Goal: Information Seeking & Learning: Learn about a topic

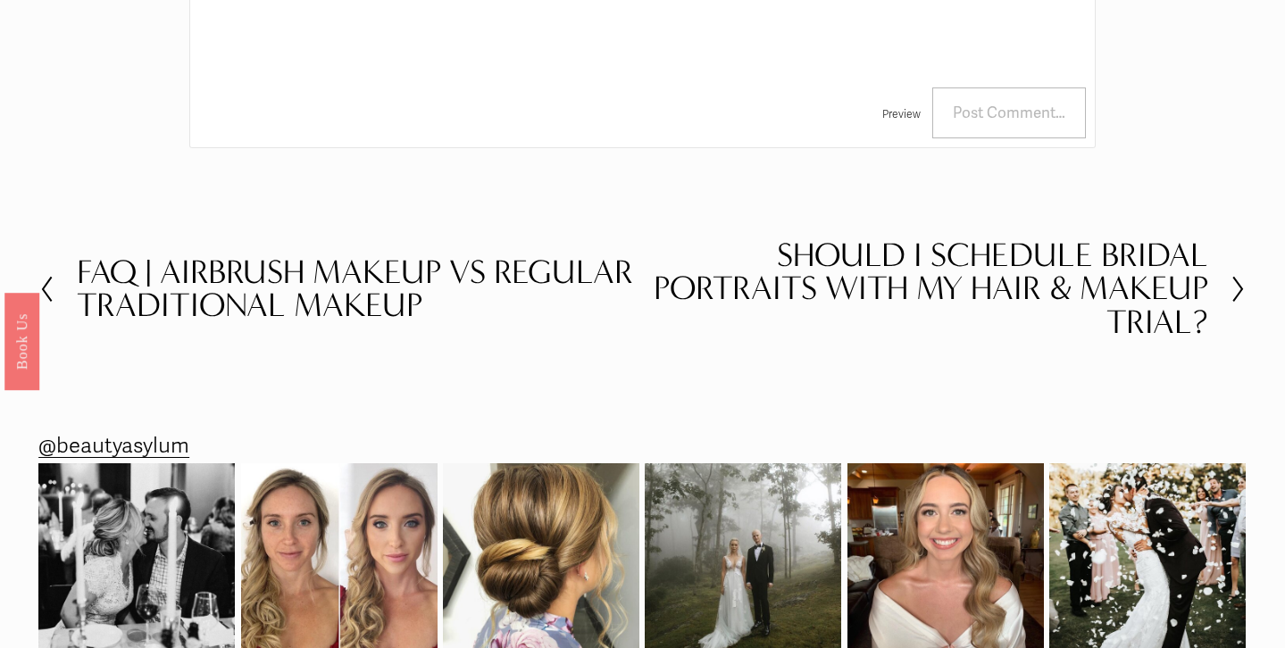
scroll to position [3507, 0]
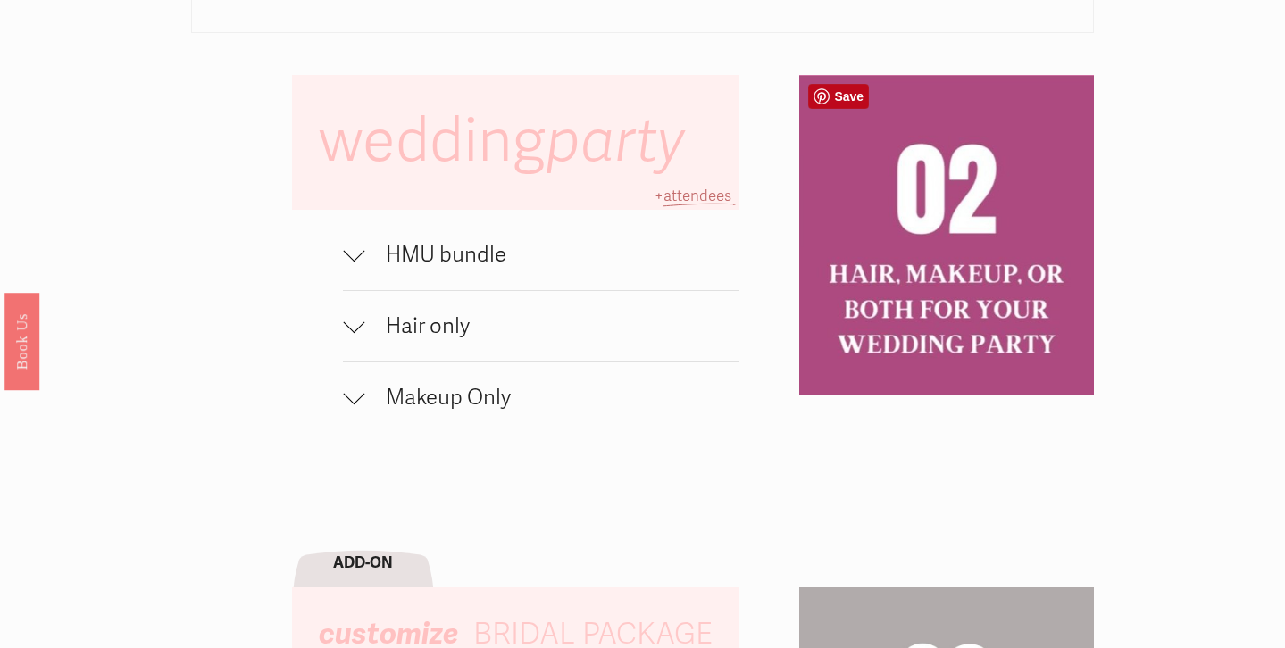
scroll to position [1209, 0]
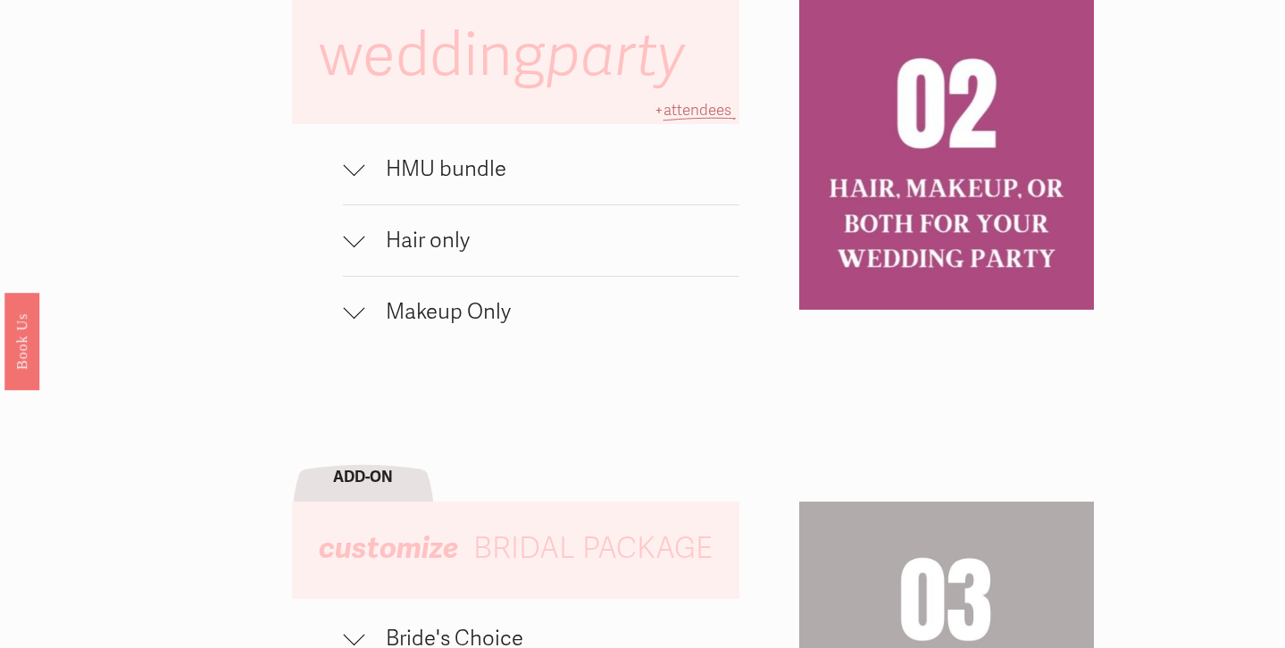
click at [558, 171] on span "HMU bundle" at bounding box center [551, 169] width 375 height 26
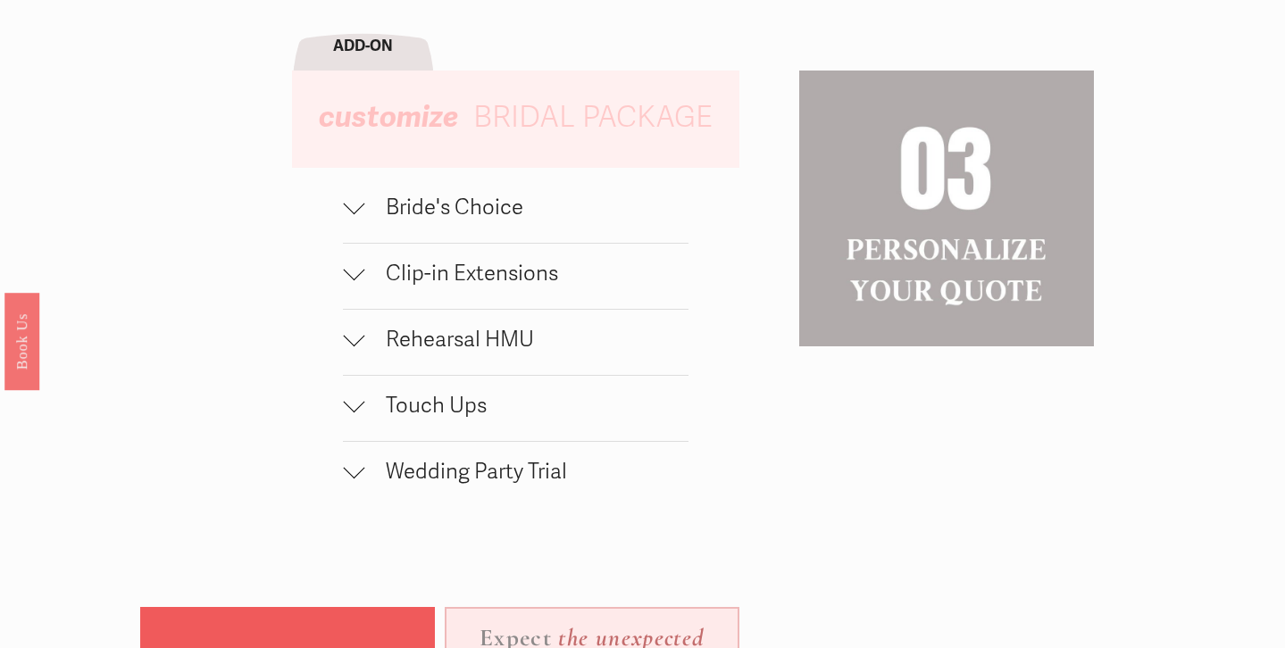
scroll to position [1765, 0]
click at [495, 208] on span "Bride's Choice" at bounding box center [526, 209] width 324 height 26
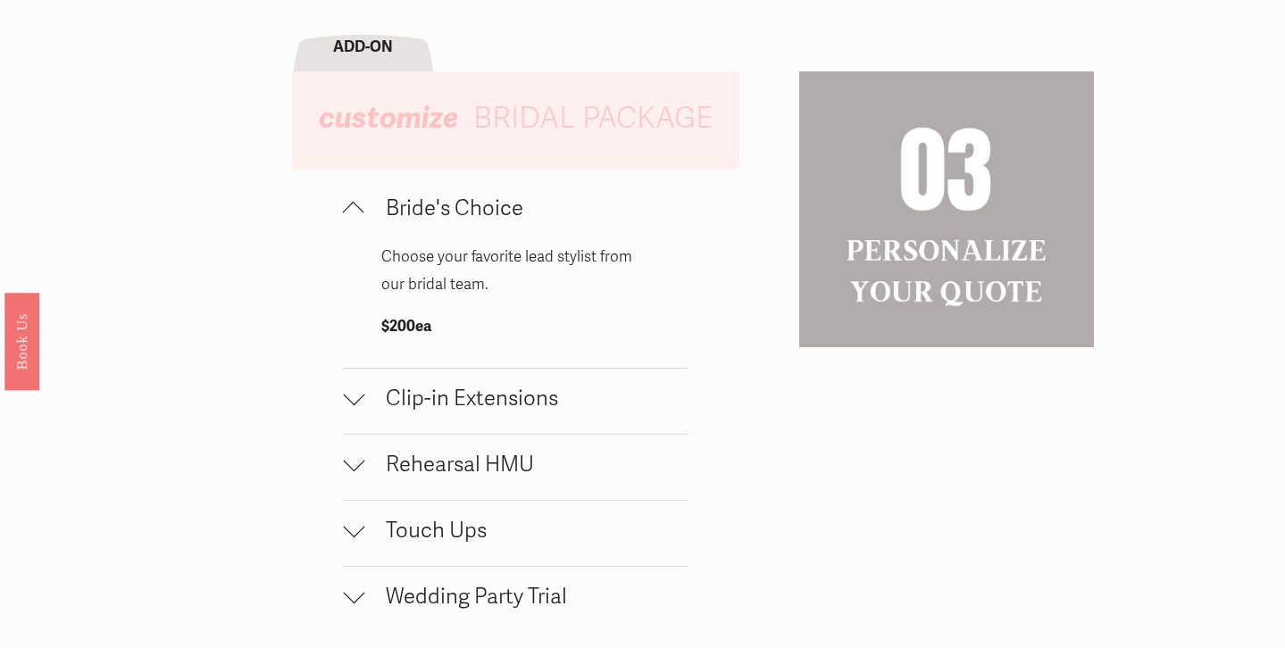
click at [498, 411] on span "Clip-in Extensions" at bounding box center [526, 399] width 324 height 26
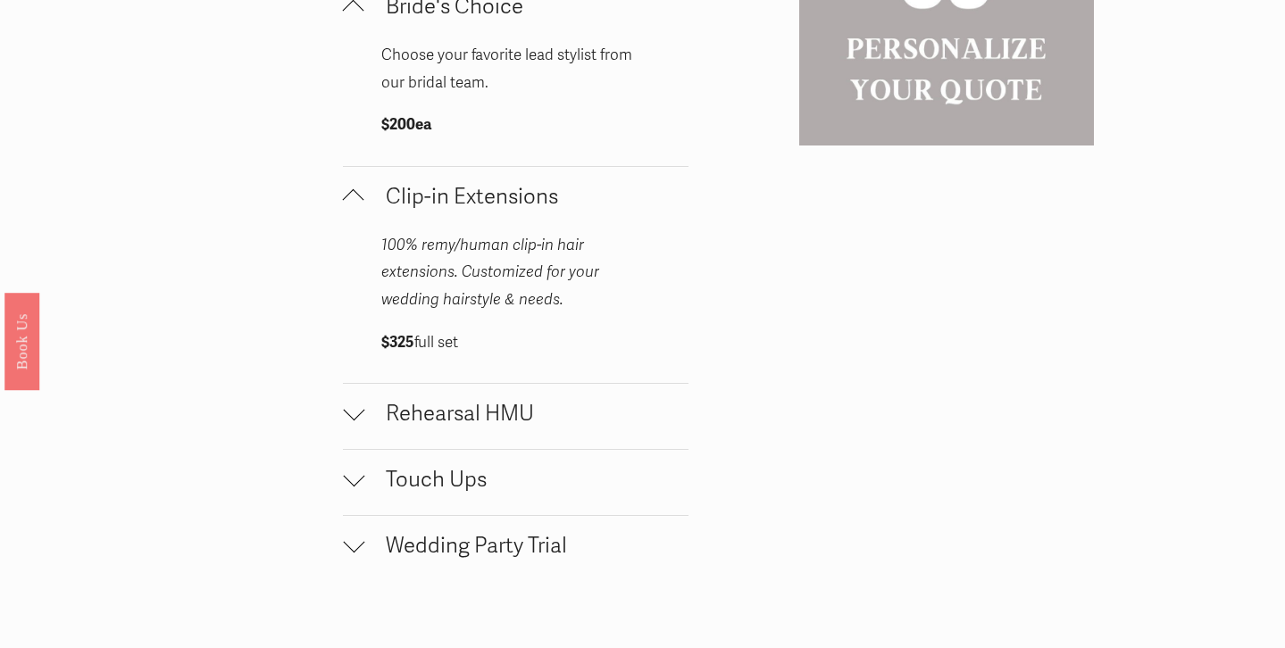
scroll to position [2025, 0]
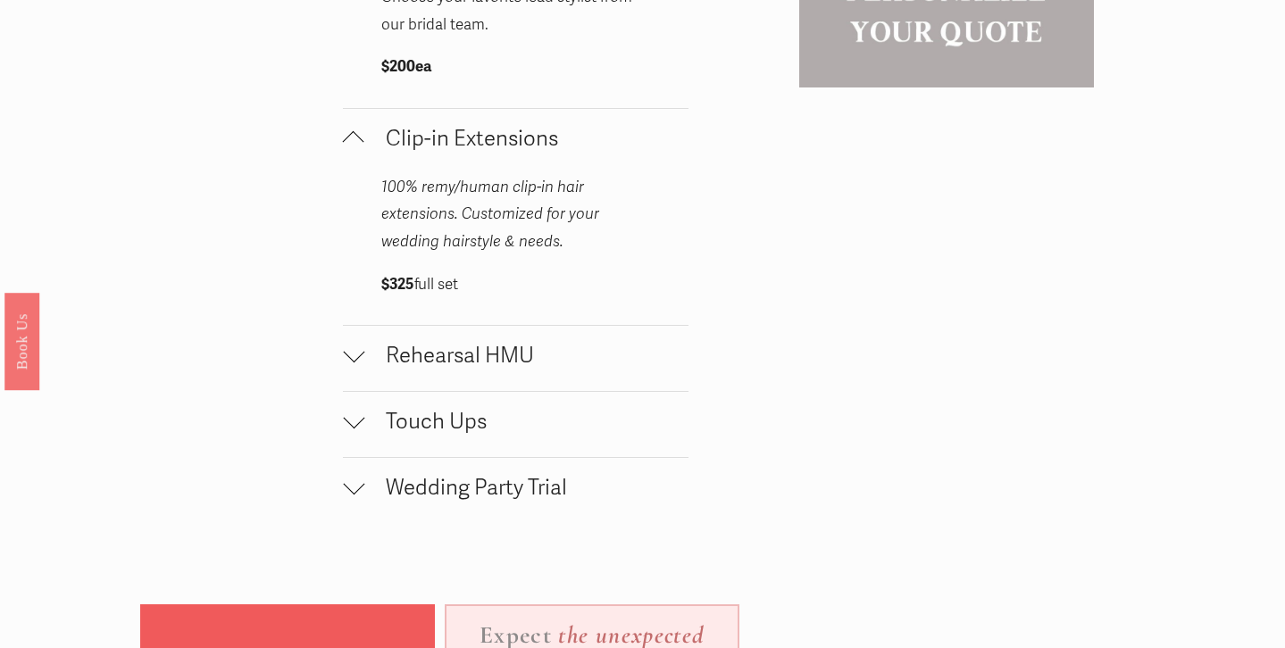
click at [475, 376] on button "Rehearsal HMU" at bounding box center [516, 358] width 346 height 65
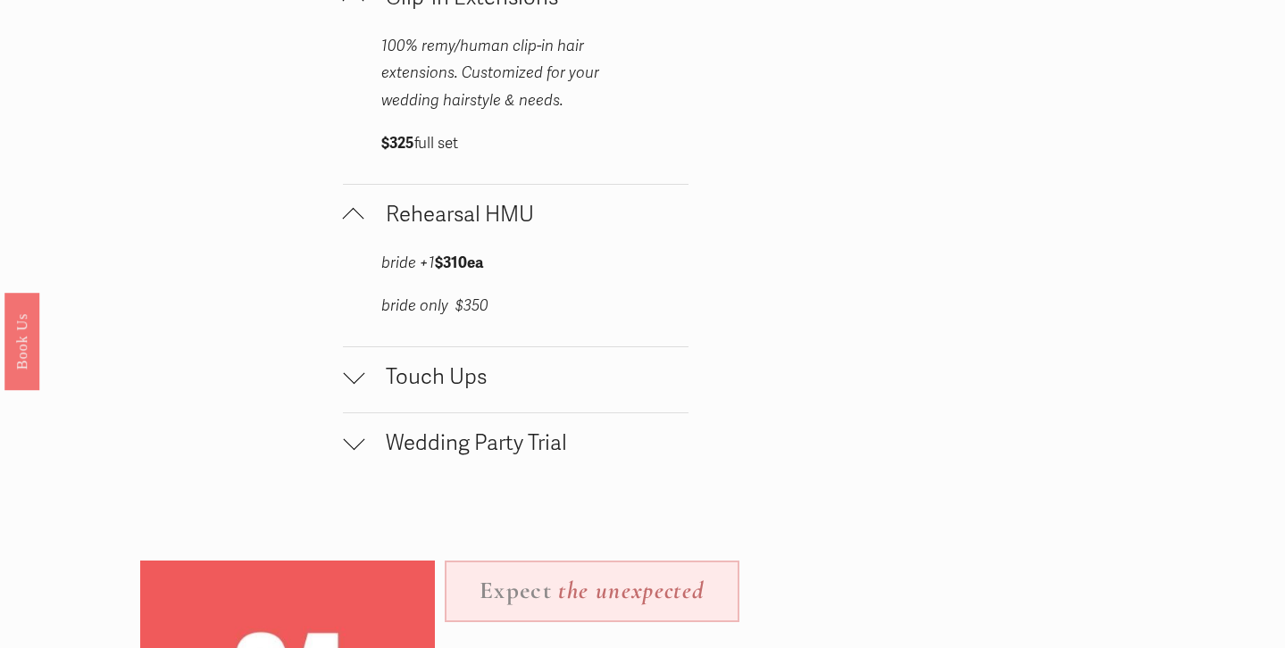
scroll to position [2168, 0]
click at [475, 376] on span "Touch Ups" at bounding box center [526, 376] width 324 height 26
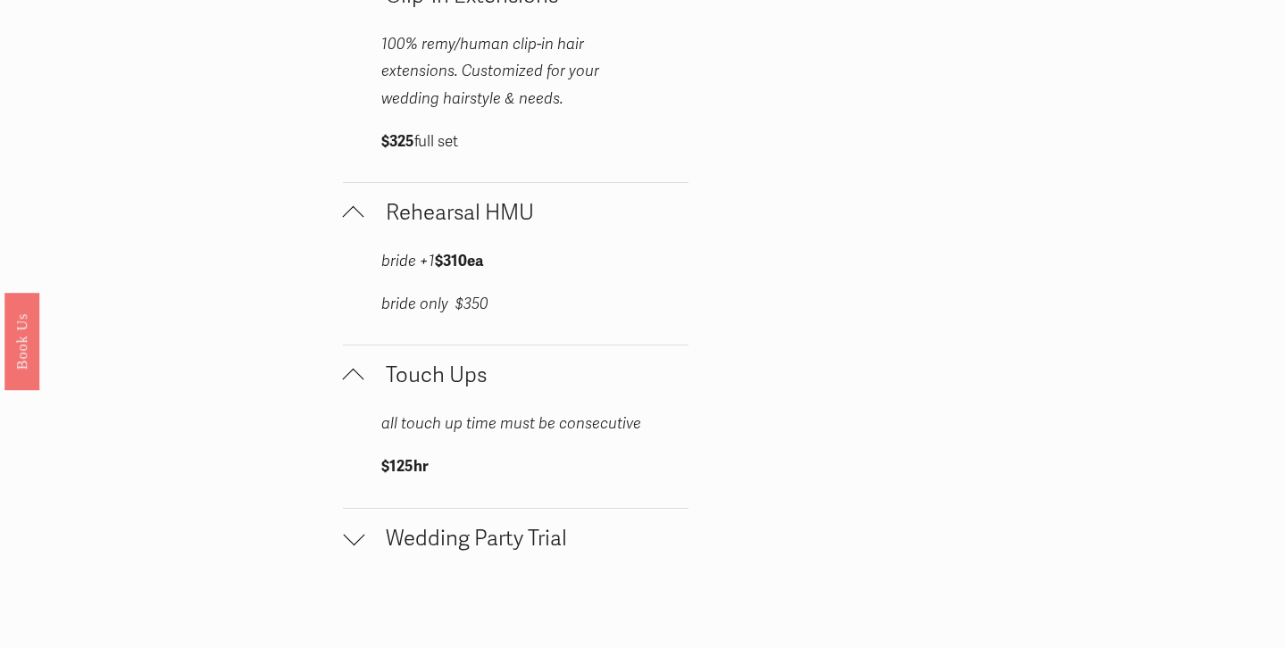
click at [487, 551] on span "Wedding Party Trial" at bounding box center [526, 539] width 324 height 26
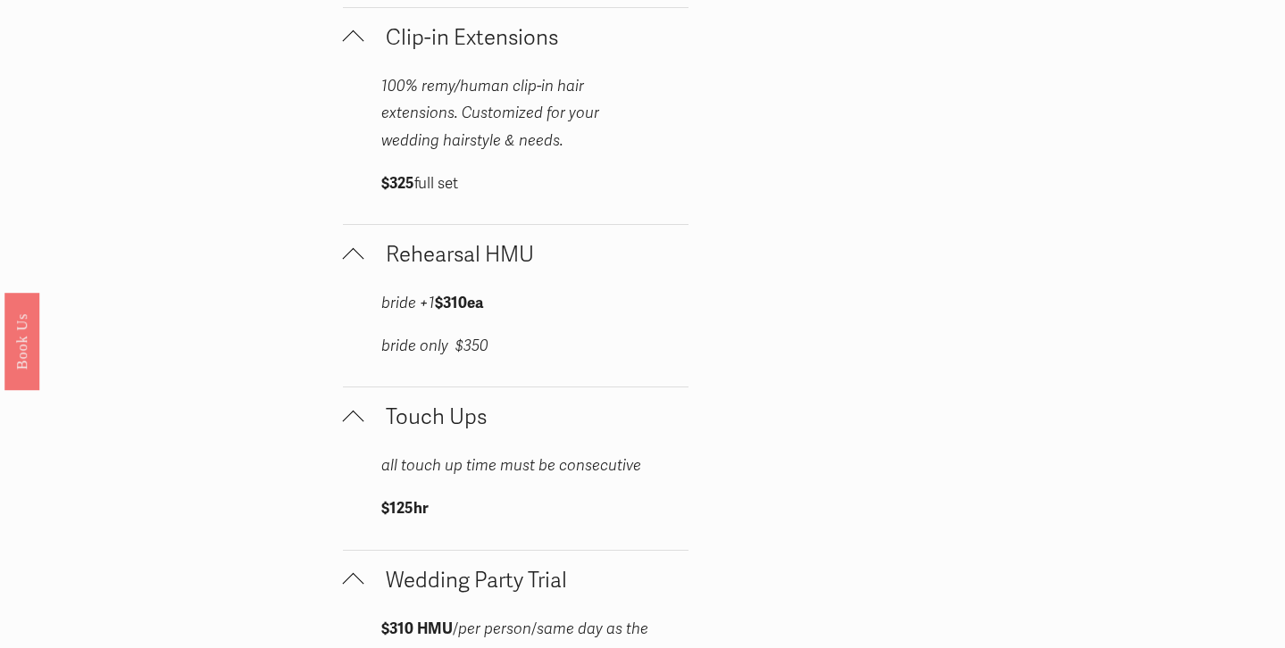
scroll to position [2127, 0]
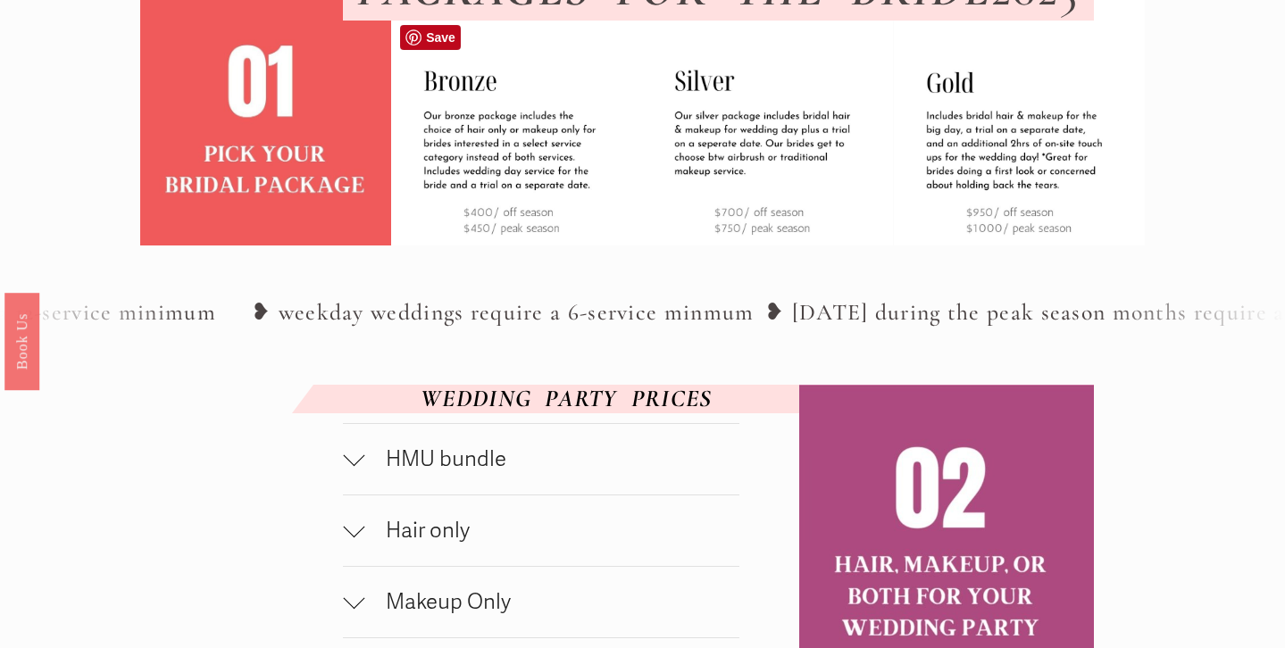
scroll to position [606, 0]
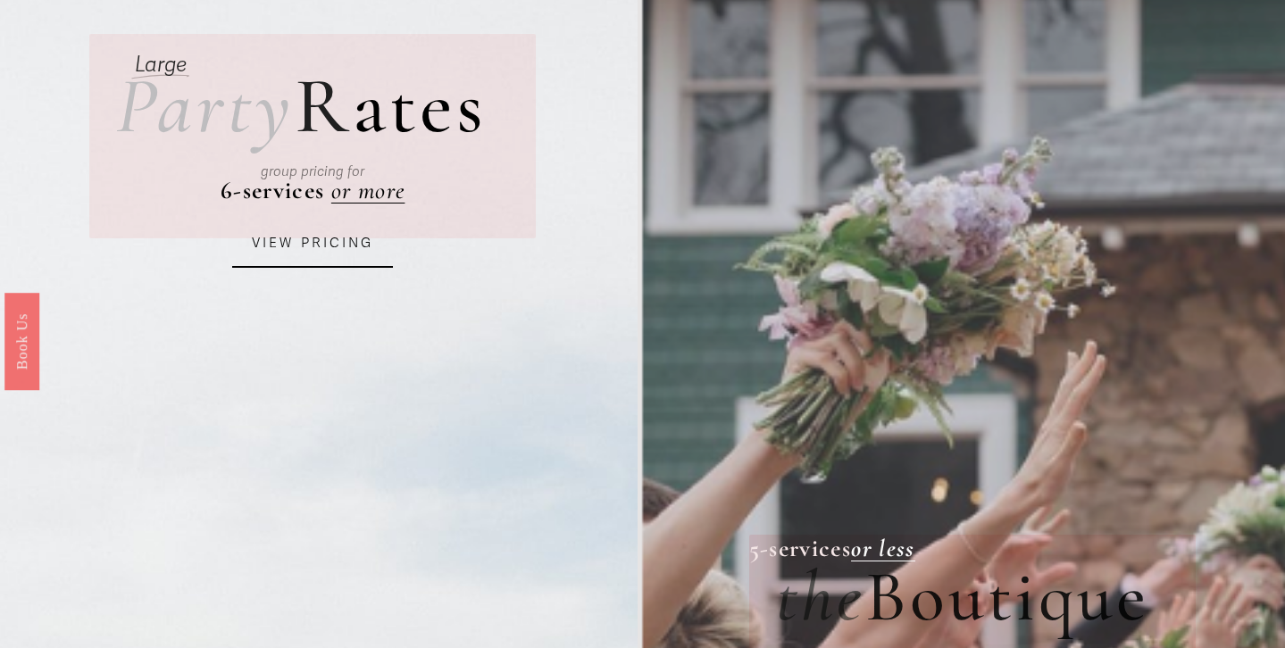
scroll to position [126, 0]
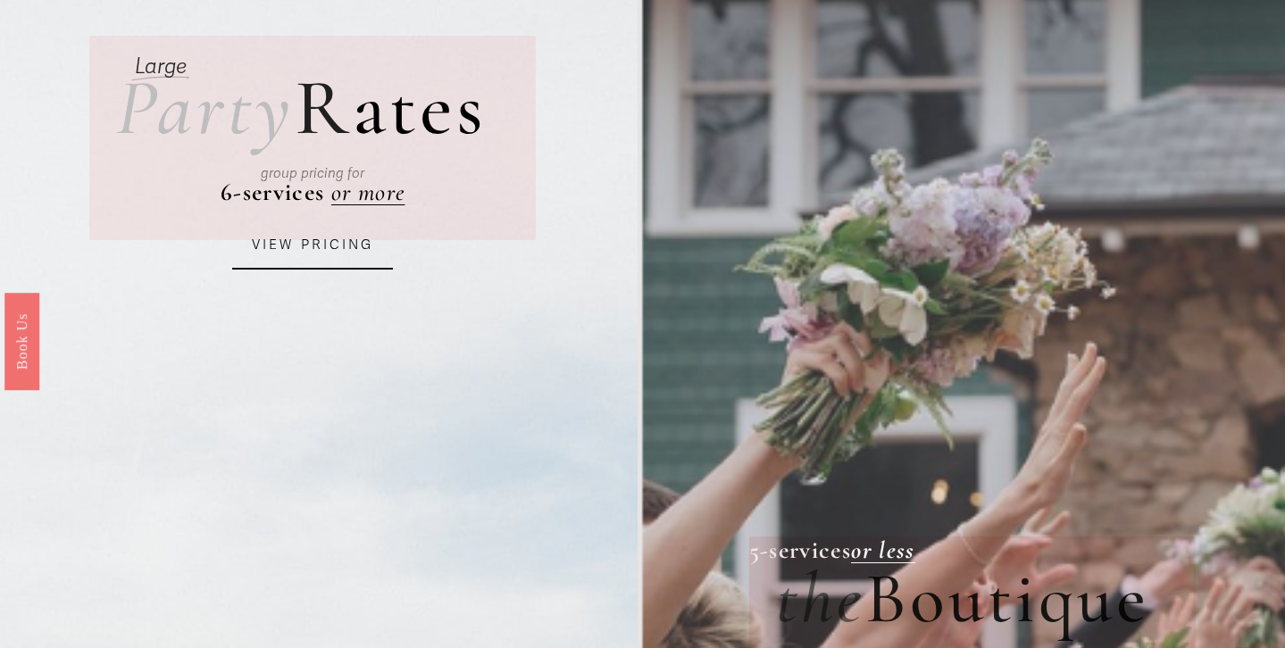
click at [297, 254] on link "VIEW PRICING" at bounding box center [312, 245] width 161 height 48
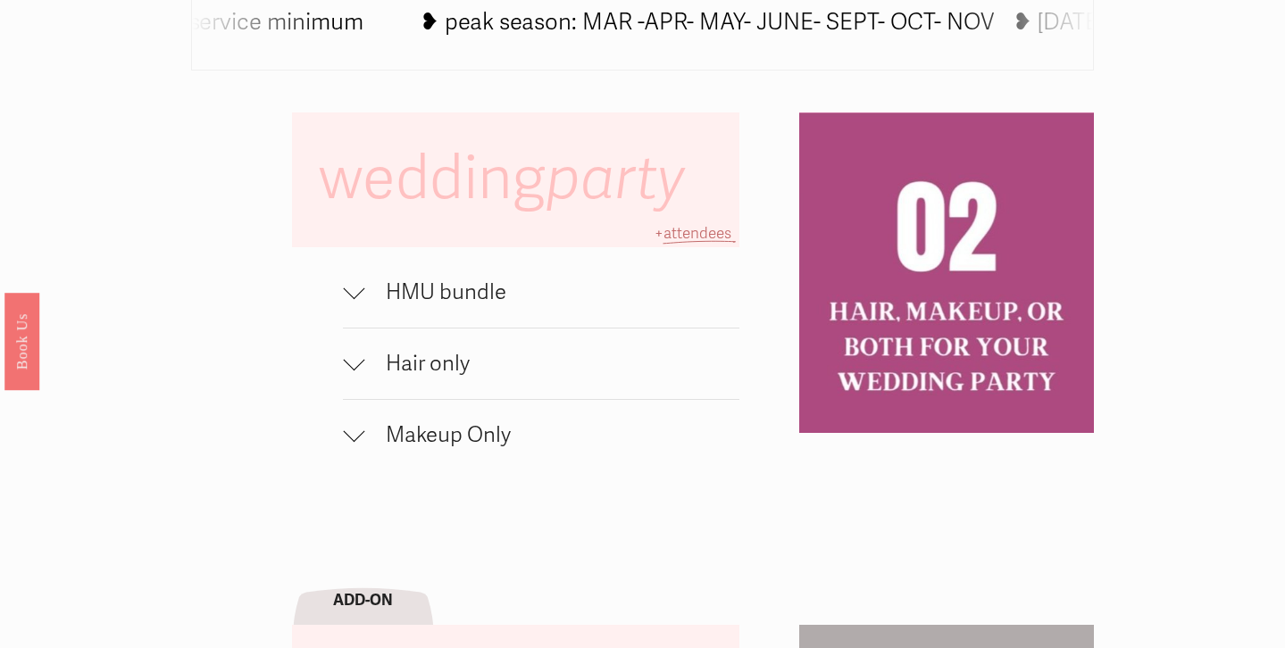
scroll to position [1100, 0]
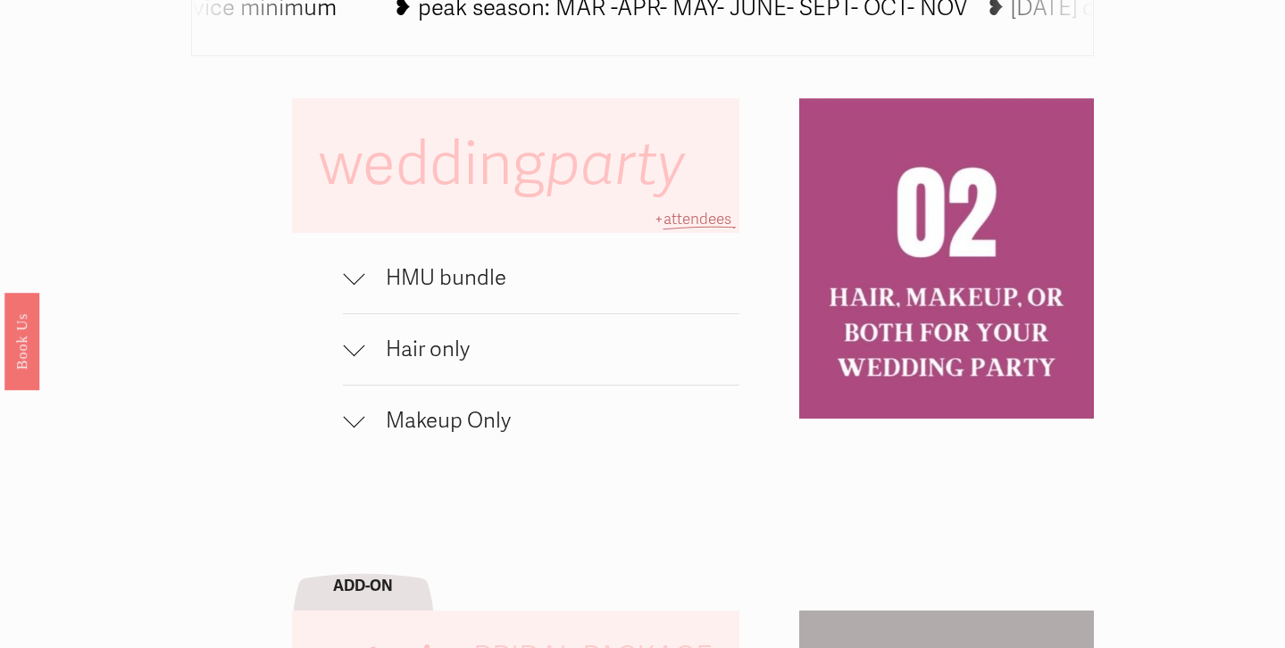
click at [352, 301] on button "HMU bundle" at bounding box center [541, 278] width 396 height 71
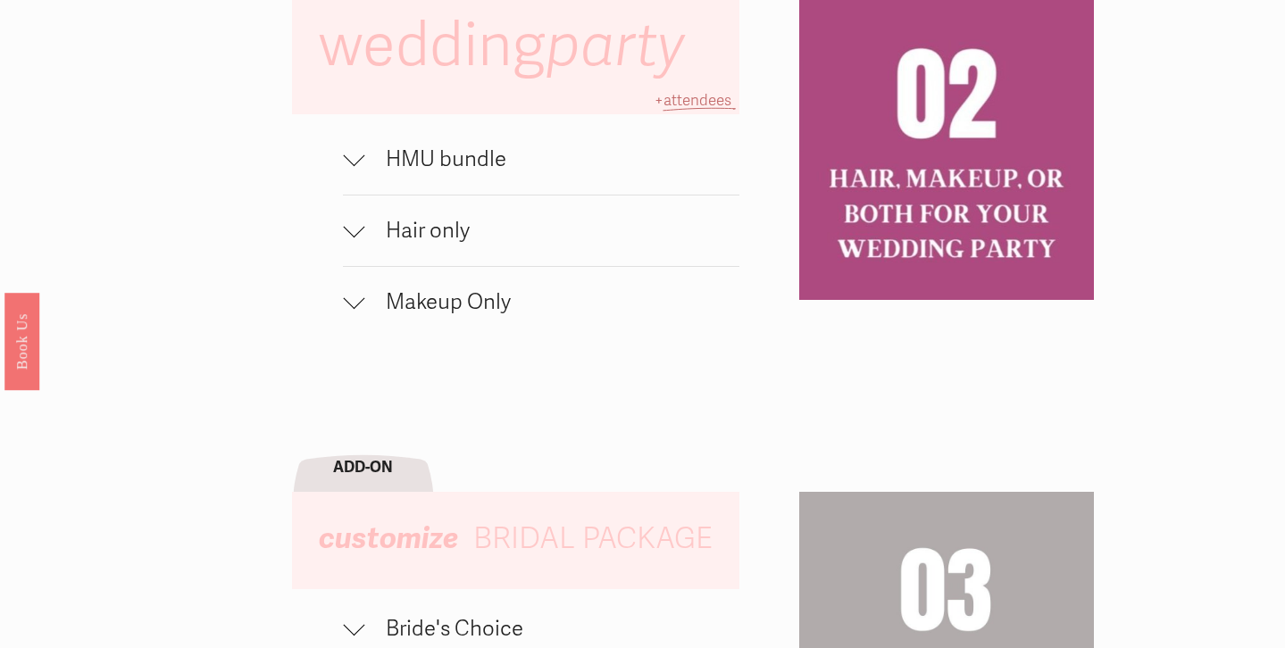
scroll to position [1220, 0]
click at [438, 162] on span "HMU bundle" at bounding box center [551, 159] width 375 height 26
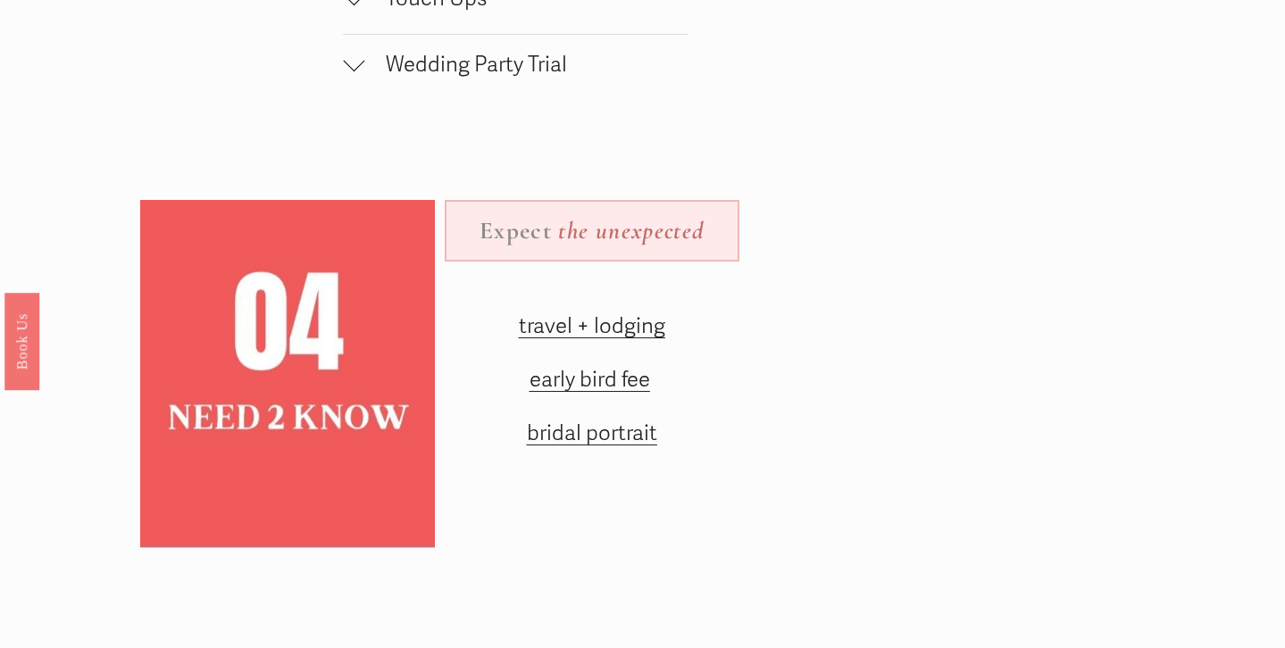
scroll to position [2173, 0]
